Goal: Information Seeking & Learning: Learn about a topic

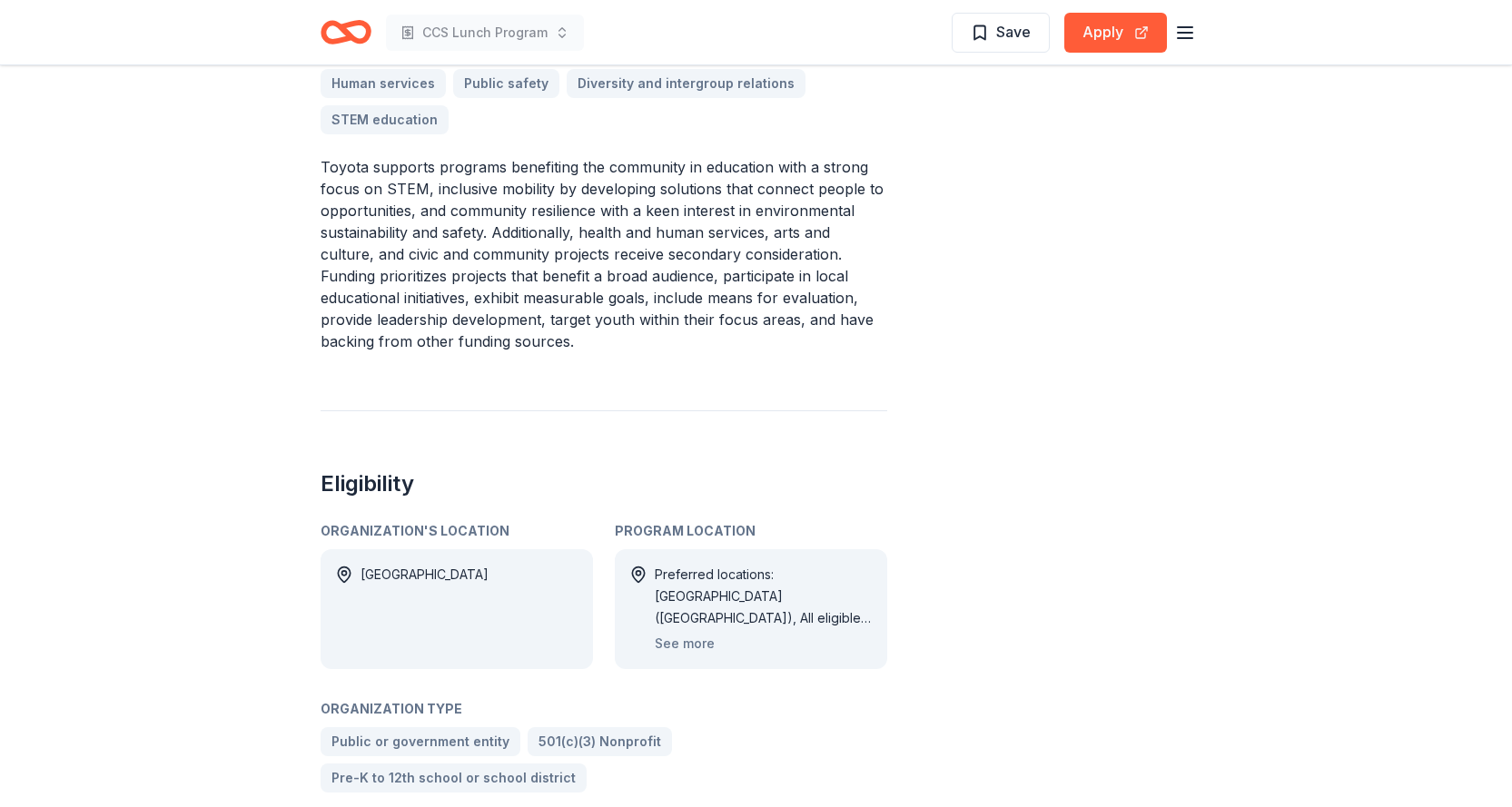
scroll to position [635, 0]
click at [691, 630] on button "See more" at bounding box center [684, 641] width 60 height 22
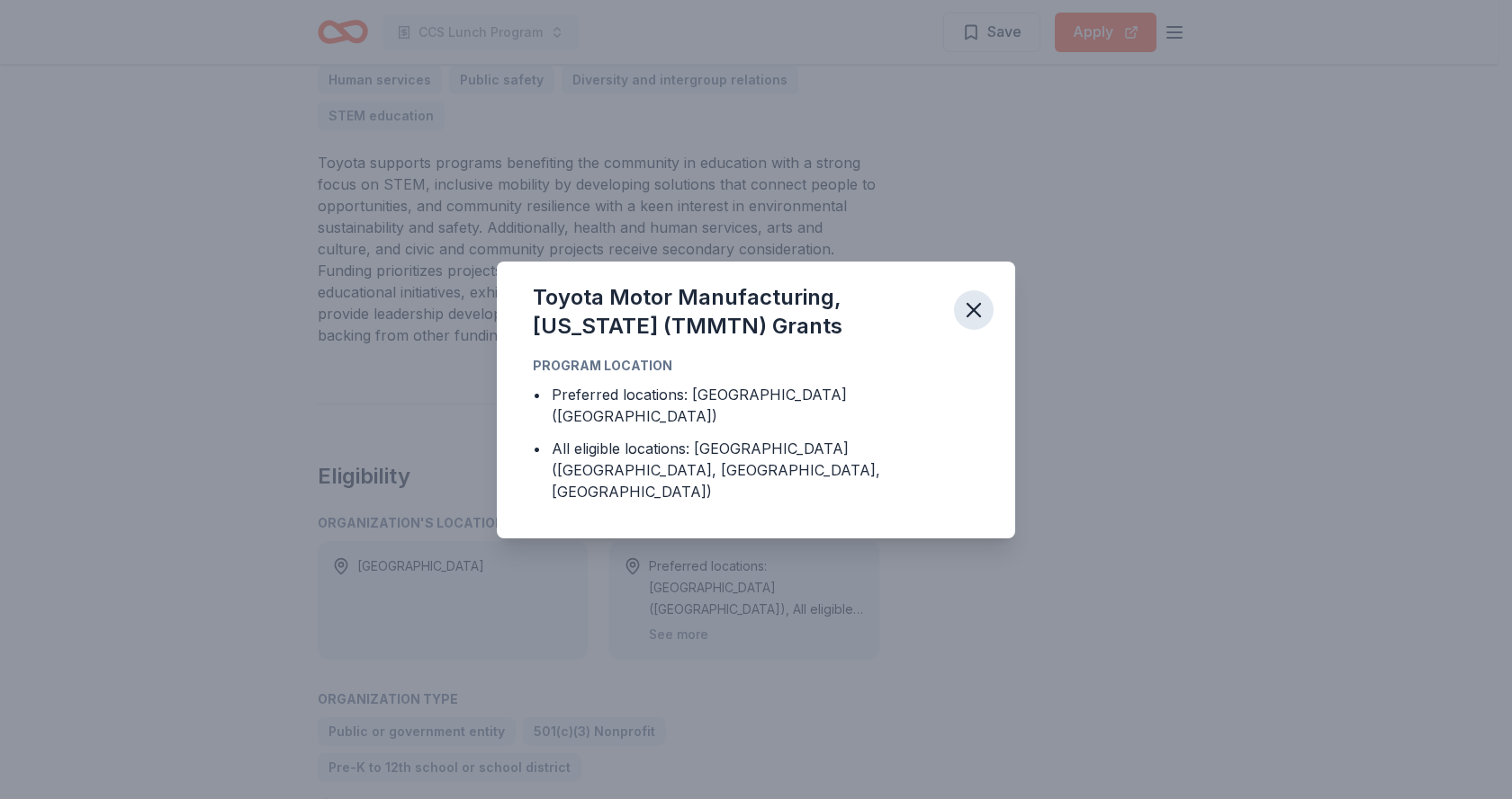
click at [976, 316] on icon "button" at bounding box center [973, 310] width 13 height 13
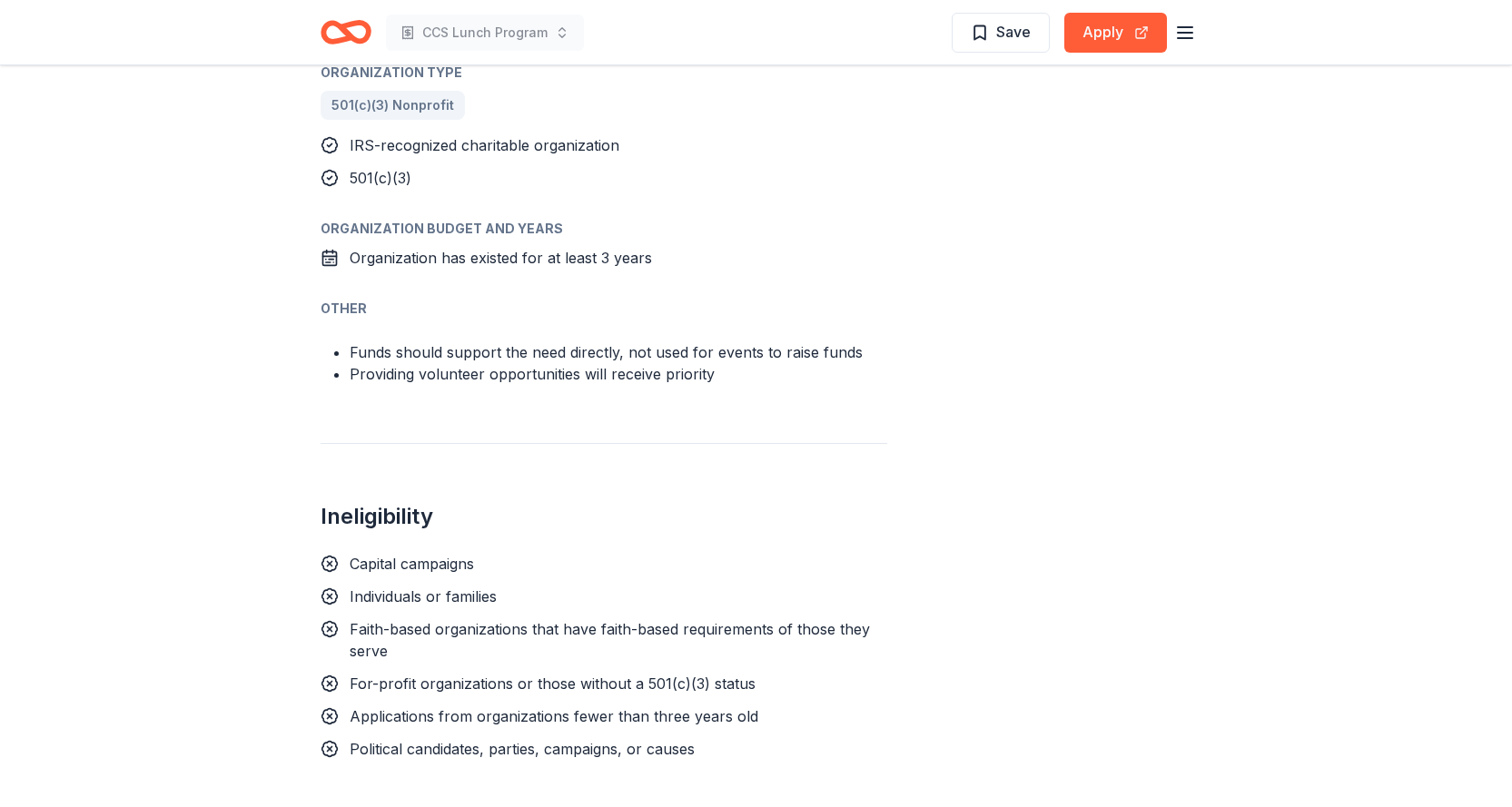
scroll to position [1362, 0]
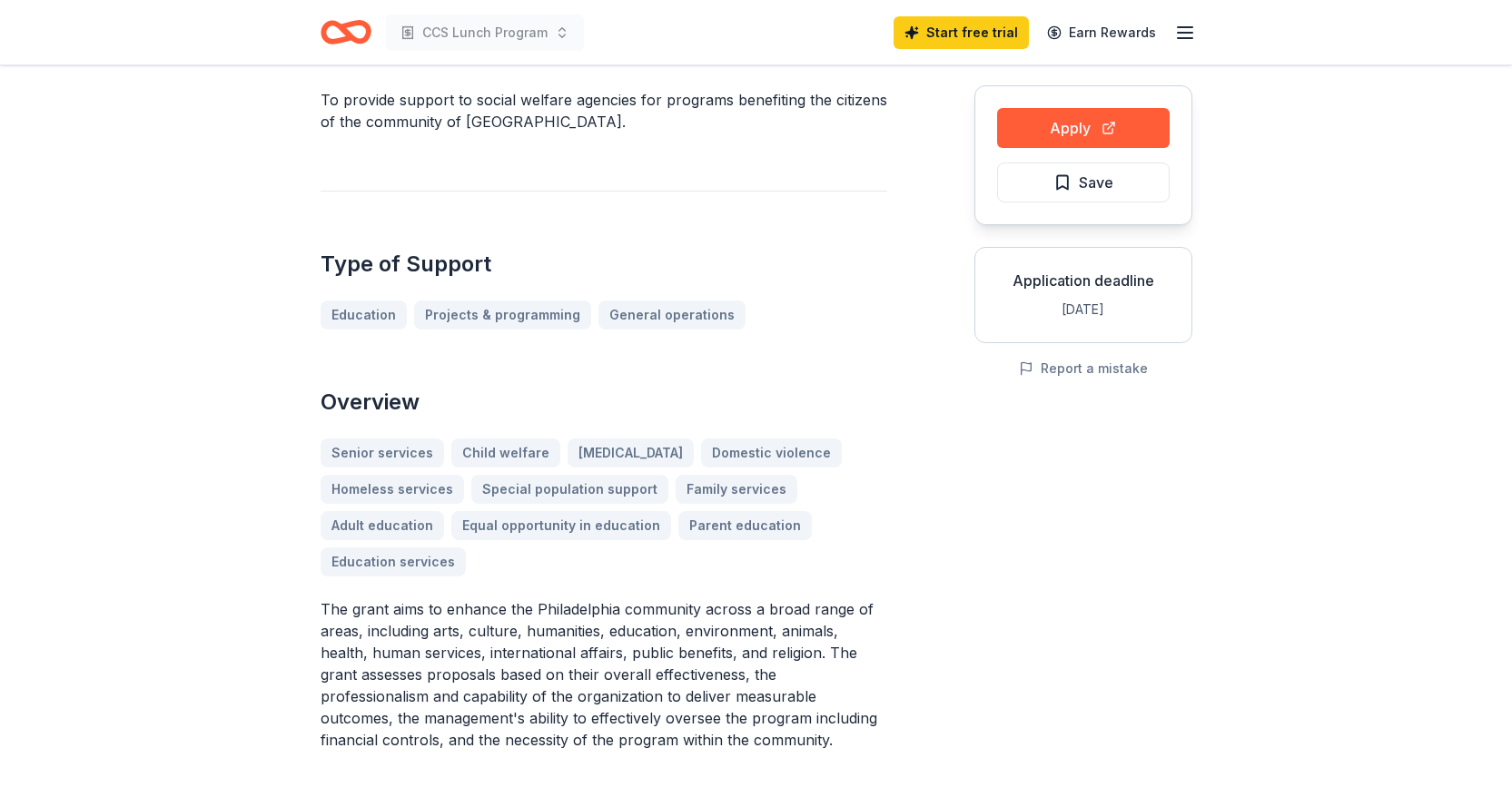
scroll to position [182, 0]
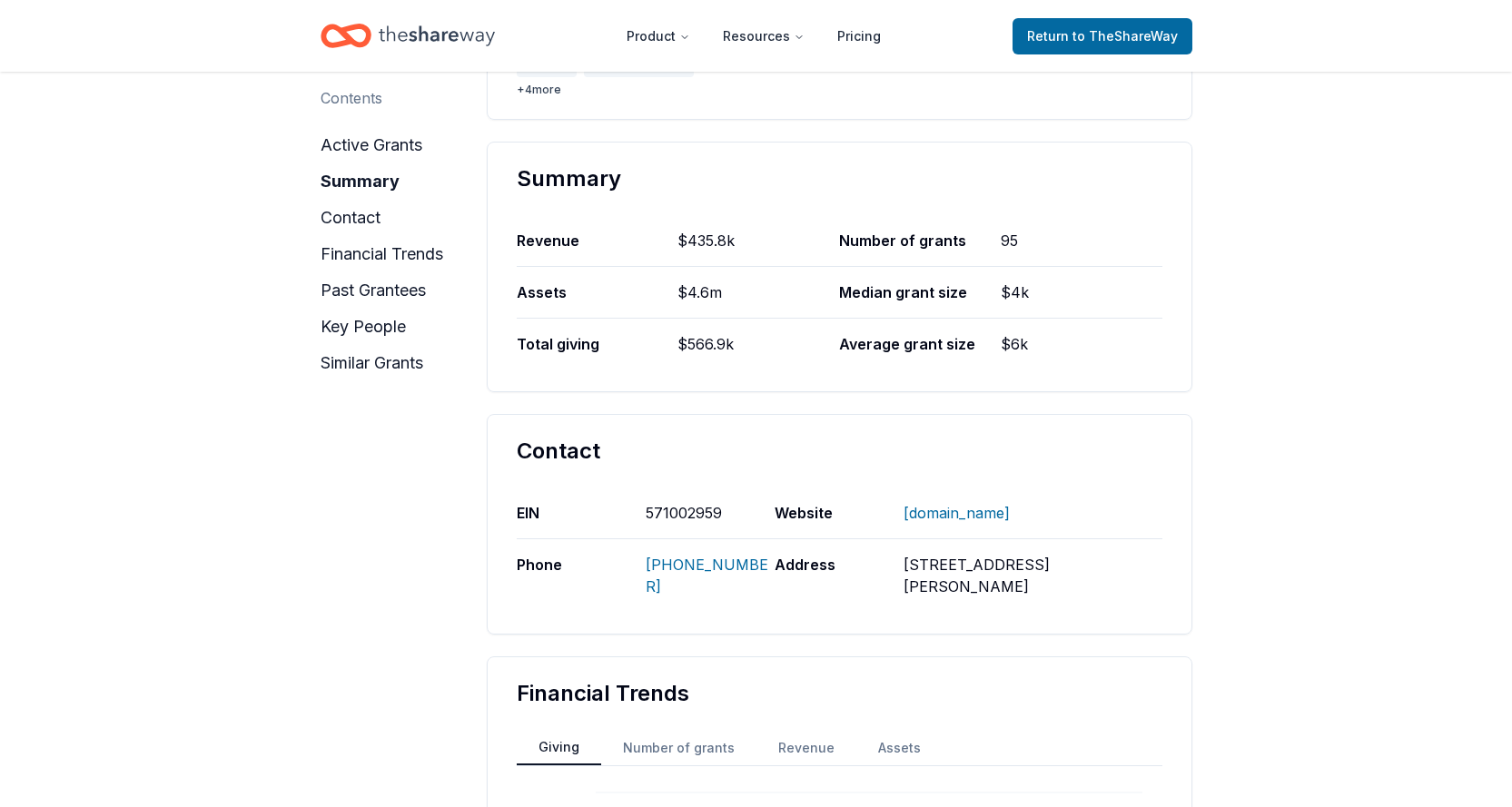
scroll to position [635, 0]
